Goal: Find specific page/section: Find specific page/section

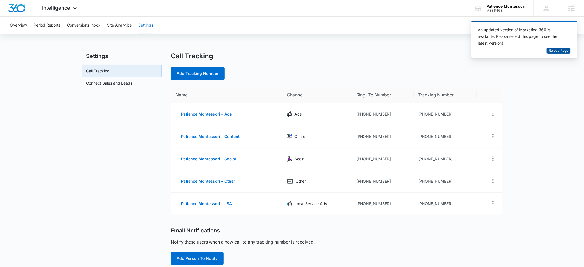
click at [555, 51] on span "Reload Page" at bounding box center [559, 50] width 20 height 5
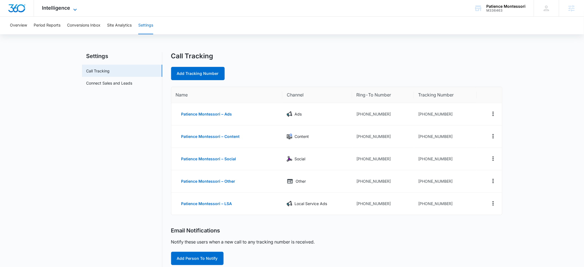
click at [58, 8] on span "Intelligence" at bounding box center [56, 8] width 28 height 6
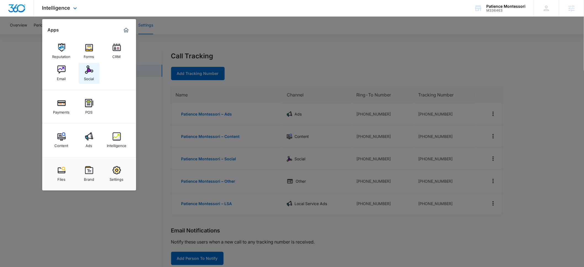
click at [91, 74] on div "Social" at bounding box center [89, 77] width 10 height 7
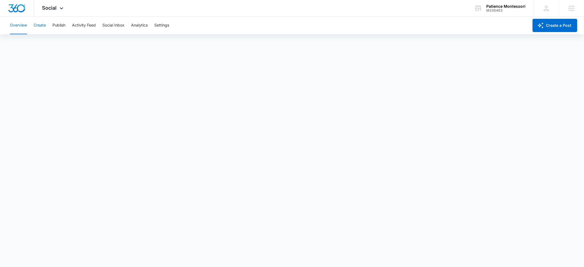
click at [42, 25] on button "Create" at bounding box center [40, 26] width 12 height 18
click at [58, 43] on button "Approvals" at bounding box center [54, 42] width 18 height 15
click at [501, 8] on div "Patience Montessori" at bounding box center [506, 6] width 39 height 4
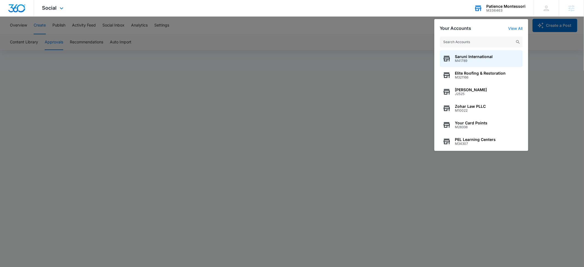
click at [462, 43] on input "text" at bounding box center [481, 41] width 83 height 11
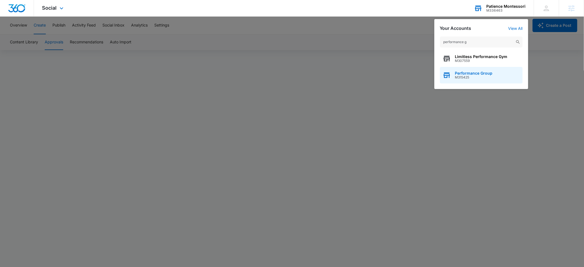
type input "performance g"
click at [470, 79] on div "Performance Group M315425" at bounding box center [481, 75] width 83 height 17
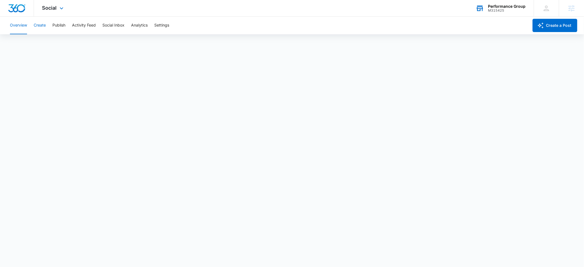
click at [44, 26] on button "Create" at bounding box center [40, 26] width 12 height 18
click at [52, 45] on button "Approvals" at bounding box center [54, 42] width 18 height 15
click at [51, 12] on div "Social Apps Reputation Websites Forms CRM Email Social POS Content Ads Intellig…" at bounding box center [53, 8] width 39 height 16
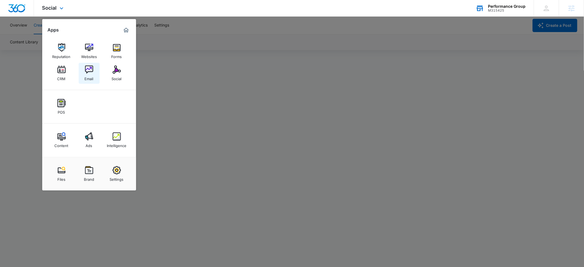
click at [86, 69] on img at bounding box center [89, 69] width 8 height 8
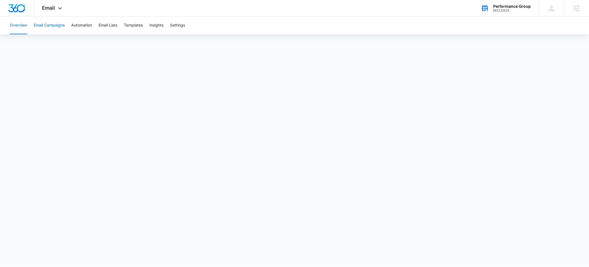
click at [44, 25] on button "Email Campaigns" at bounding box center [49, 26] width 31 height 18
click at [499, 9] on div "M315425" at bounding box center [512, 11] width 38 height 4
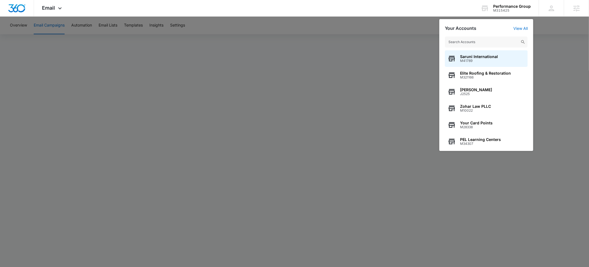
click at [478, 40] on input "text" at bounding box center [486, 41] width 83 height 11
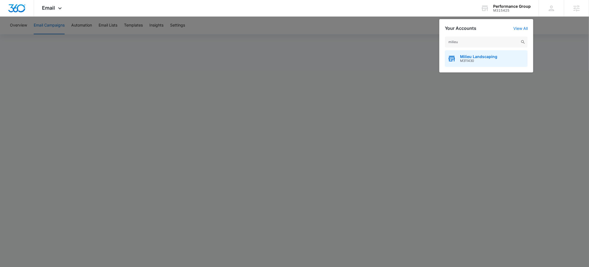
type input "milieu"
click at [484, 57] on span "Milieu Landscaping" at bounding box center [478, 56] width 37 height 4
